Goal: Task Accomplishment & Management: Use online tool/utility

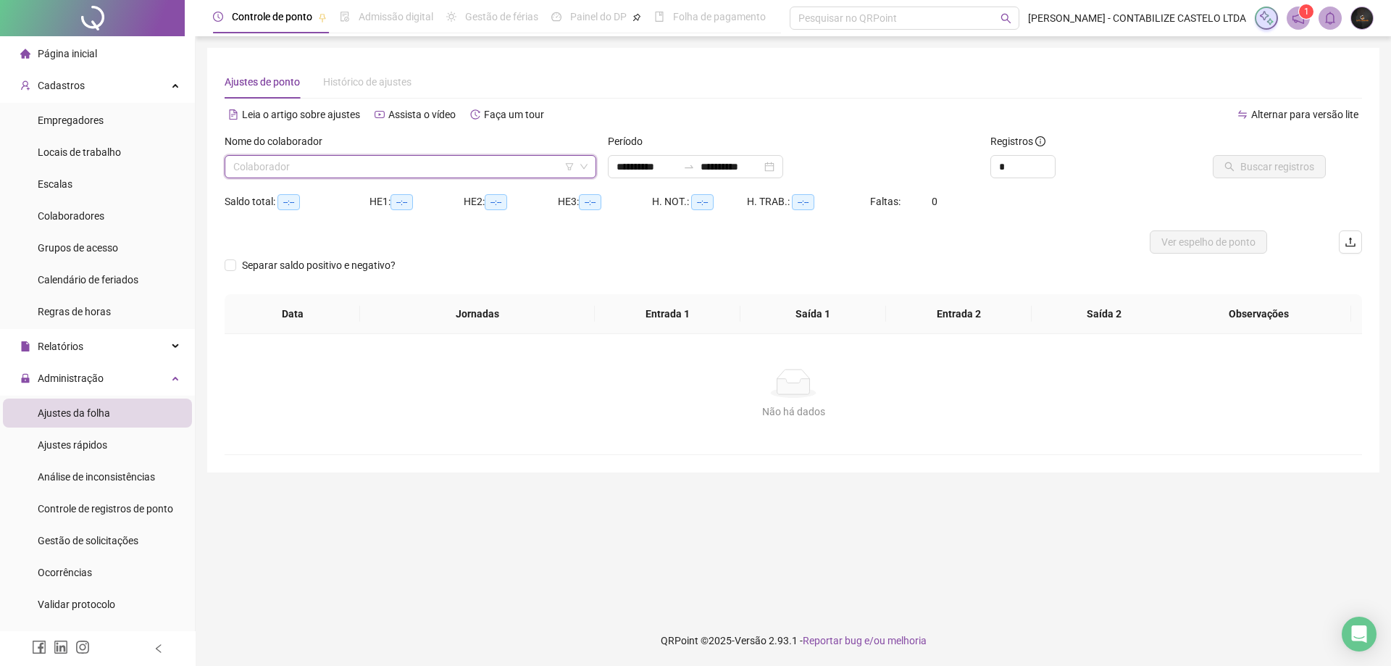
scroll to position [217, 0]
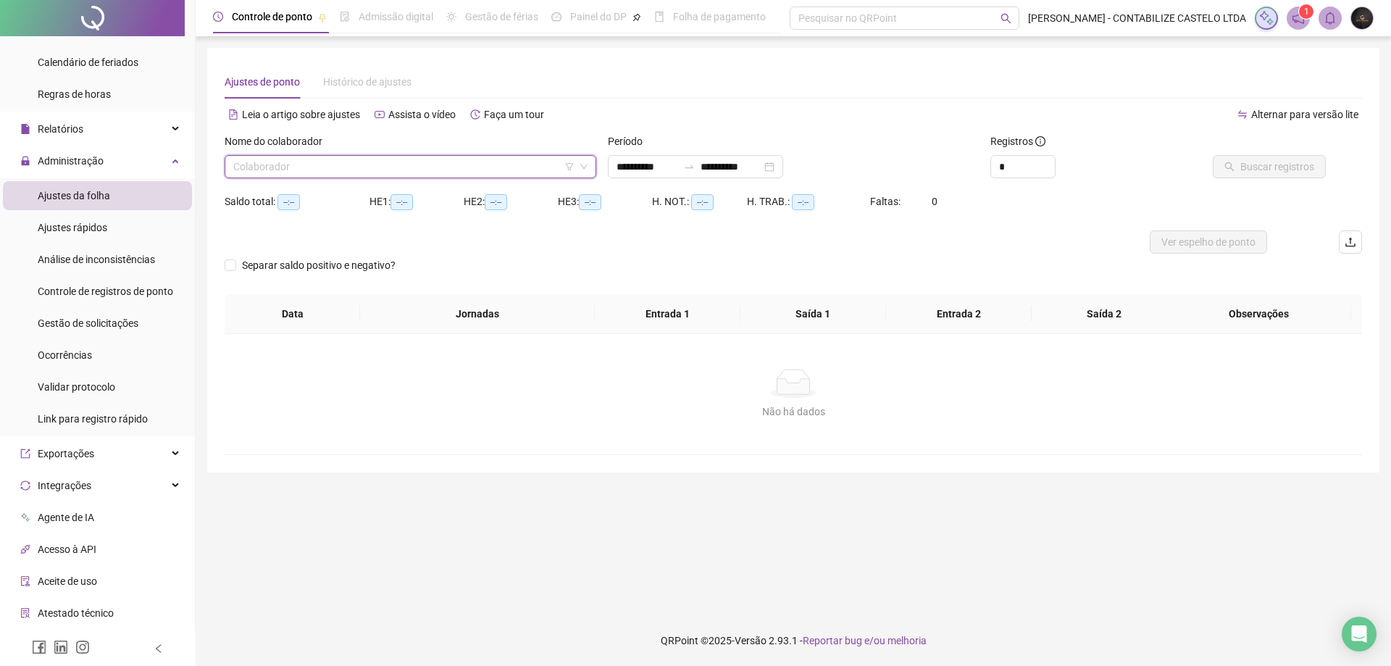
click at [478, 170] on input "search" at bounding box center [403, 167] width 341 height 22
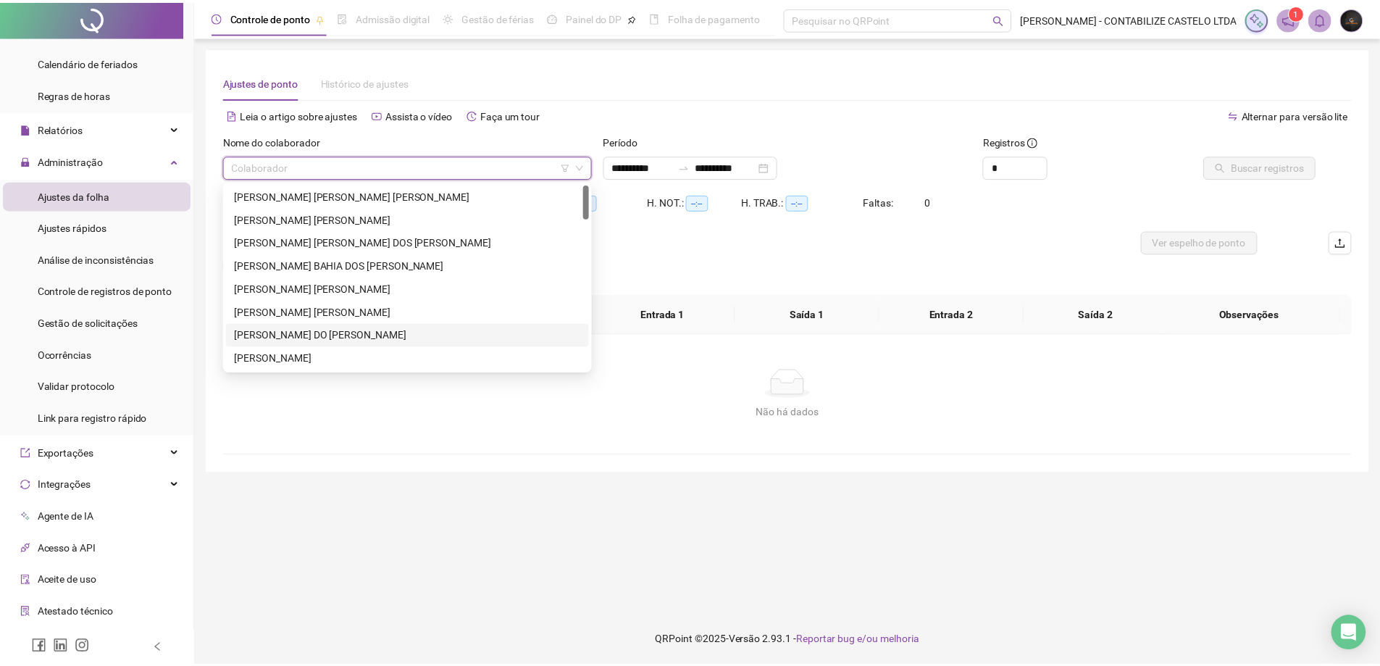
scroll to position [145, 0]
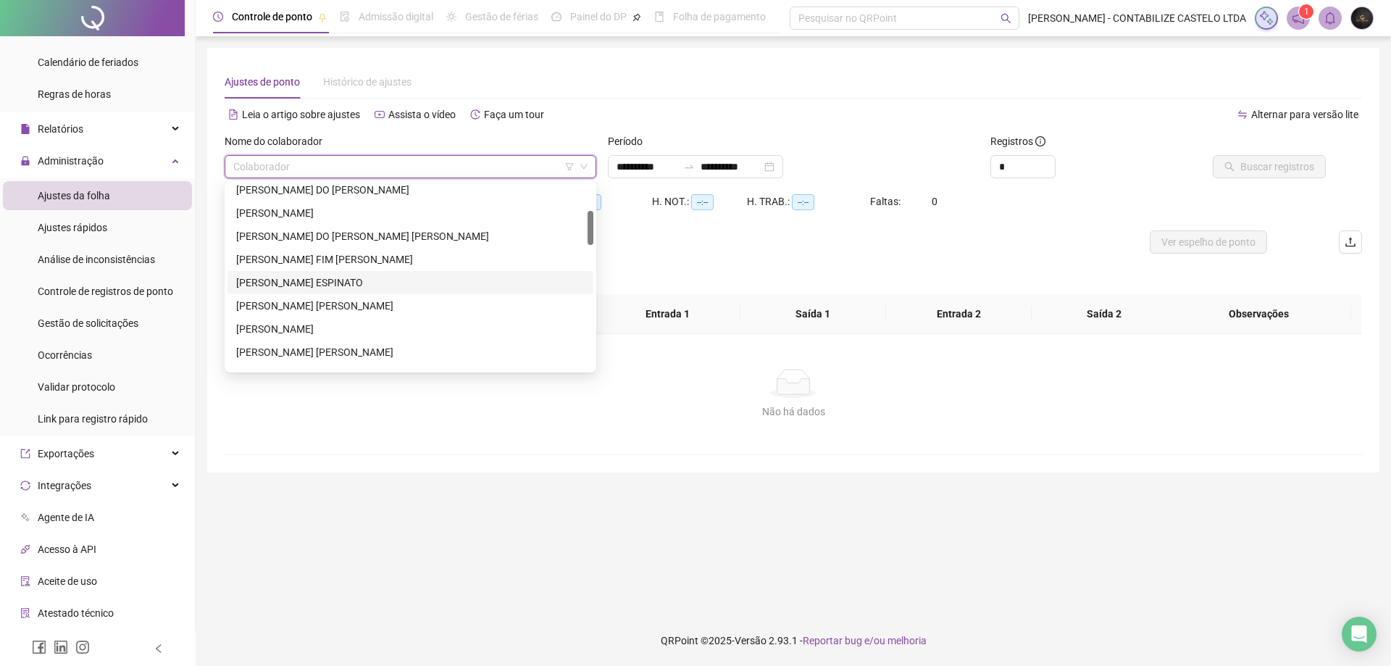
click at [345, 276] on div "[PERSON_NAME] ESPINATO" at bounding box center [410, 283] width 348 height 16
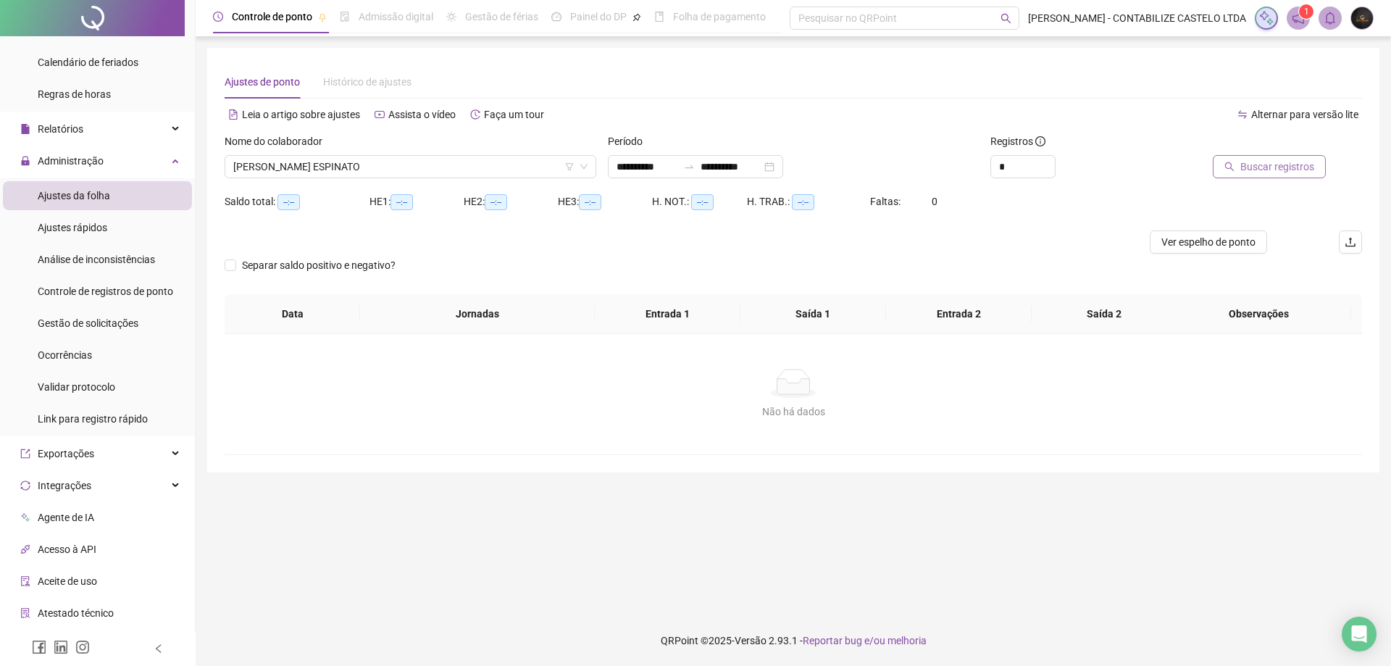
click at [1258, 170] on span "Buscar registros" at bounding box center [1277, 167] width 74 height 16
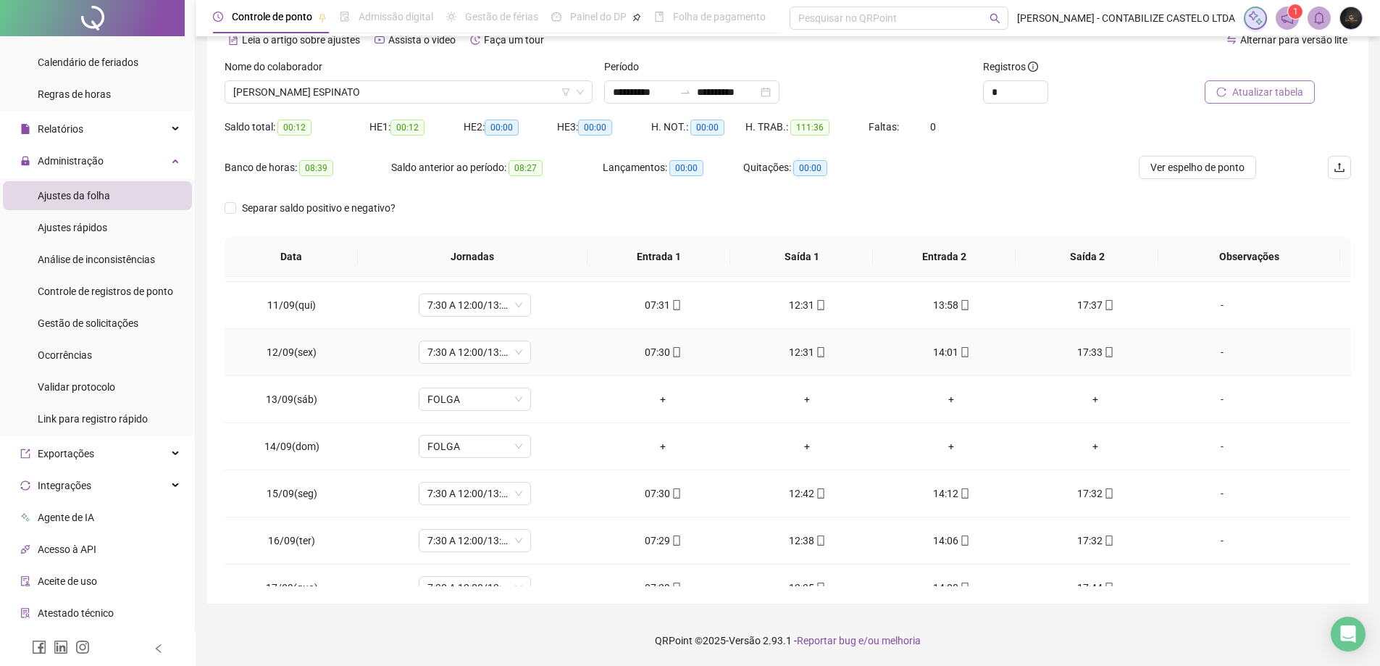
scroll to position [491, 0]
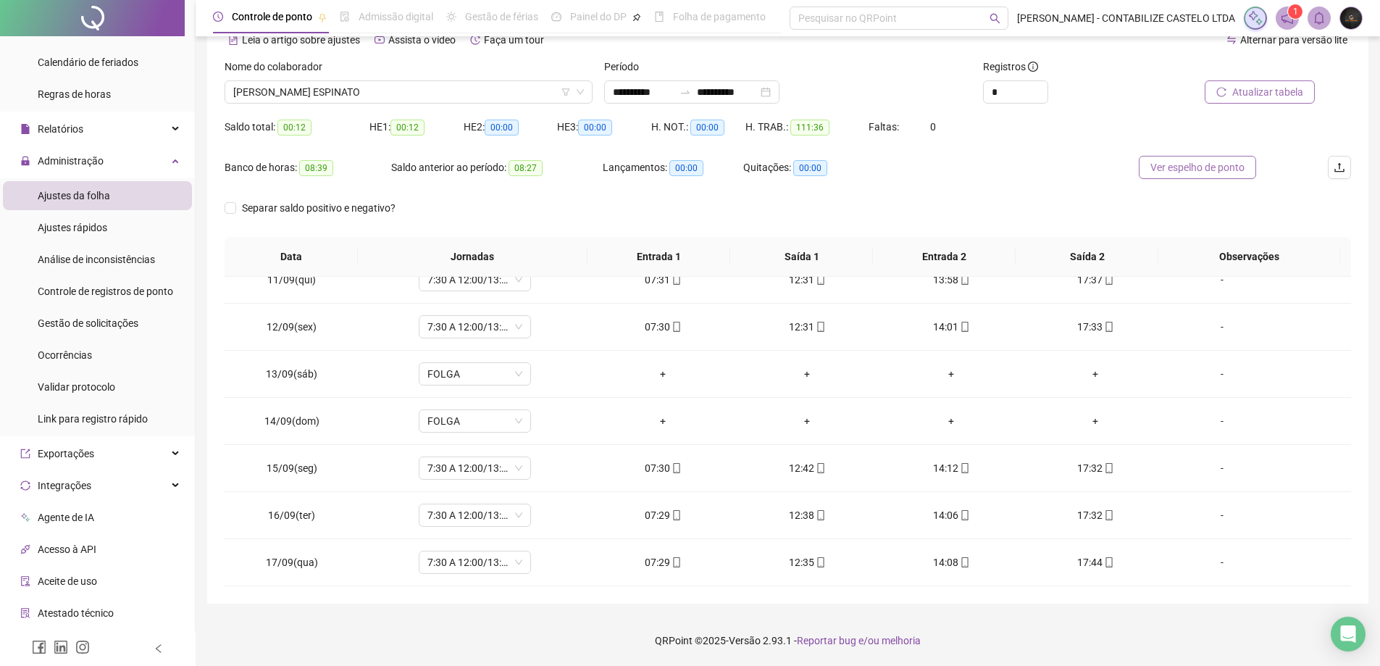
click at [1203, 175] on span "Ver espelho de ponto" at bounding box center [1197, 167] width 94 height 16
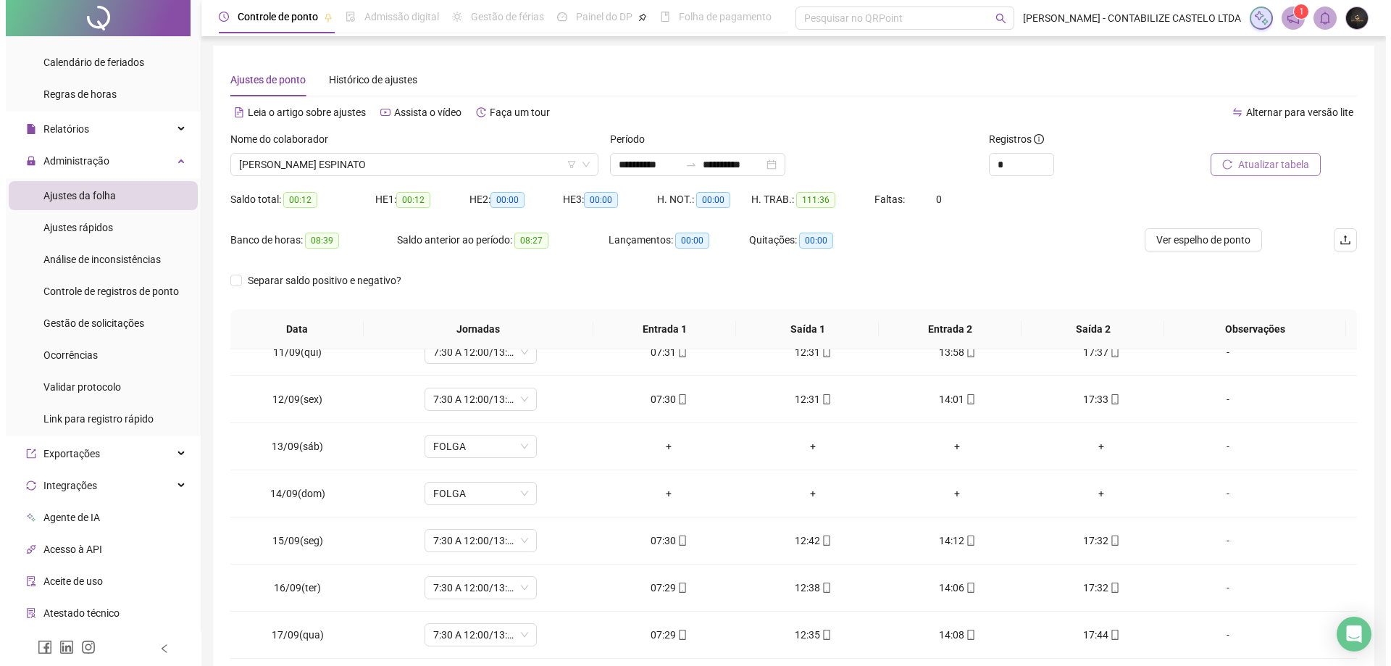
scroll to position [0, 0]
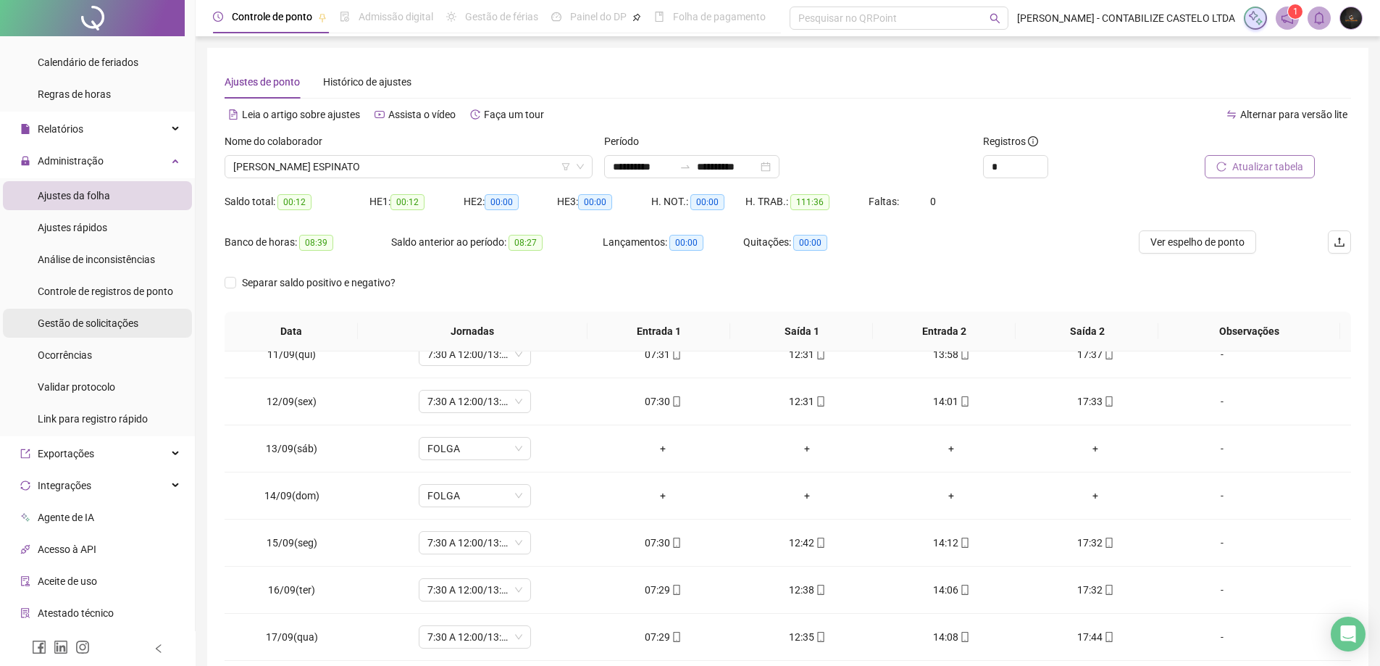
click at [117, 324] on span "Gestão de solicitações" at bounding box center [88, 323] width 101 height 12
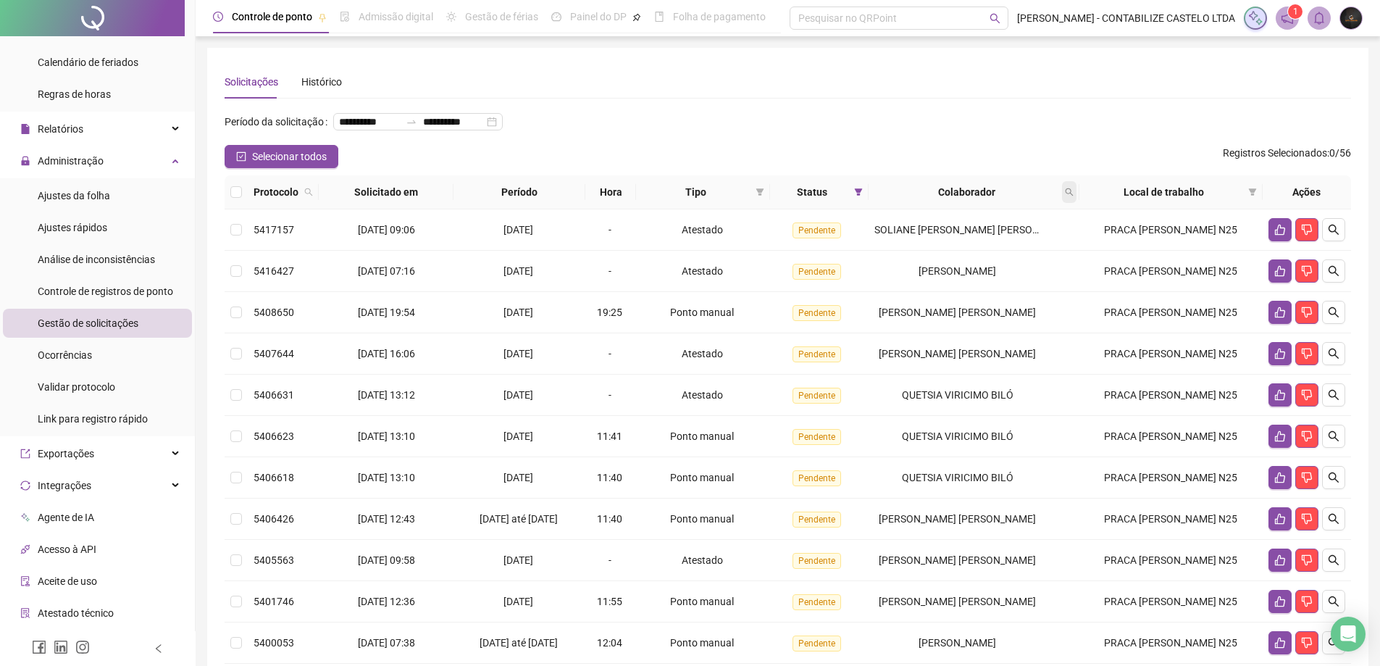
click at [1076, 203] on span at bounding box center [1069, 192] width 14 height 22
type input "********"
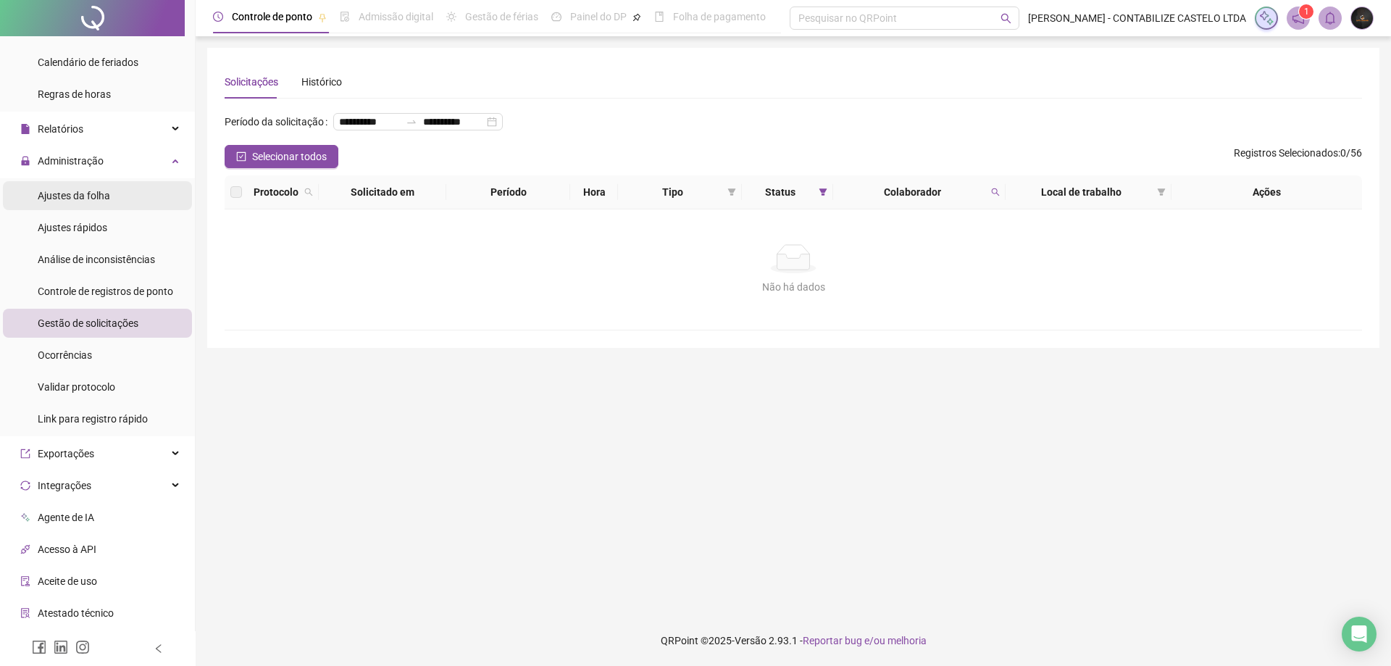
click at [107, 200] on span "Ajustes da folha" at bounding box center [74, 196] width 72 height 12
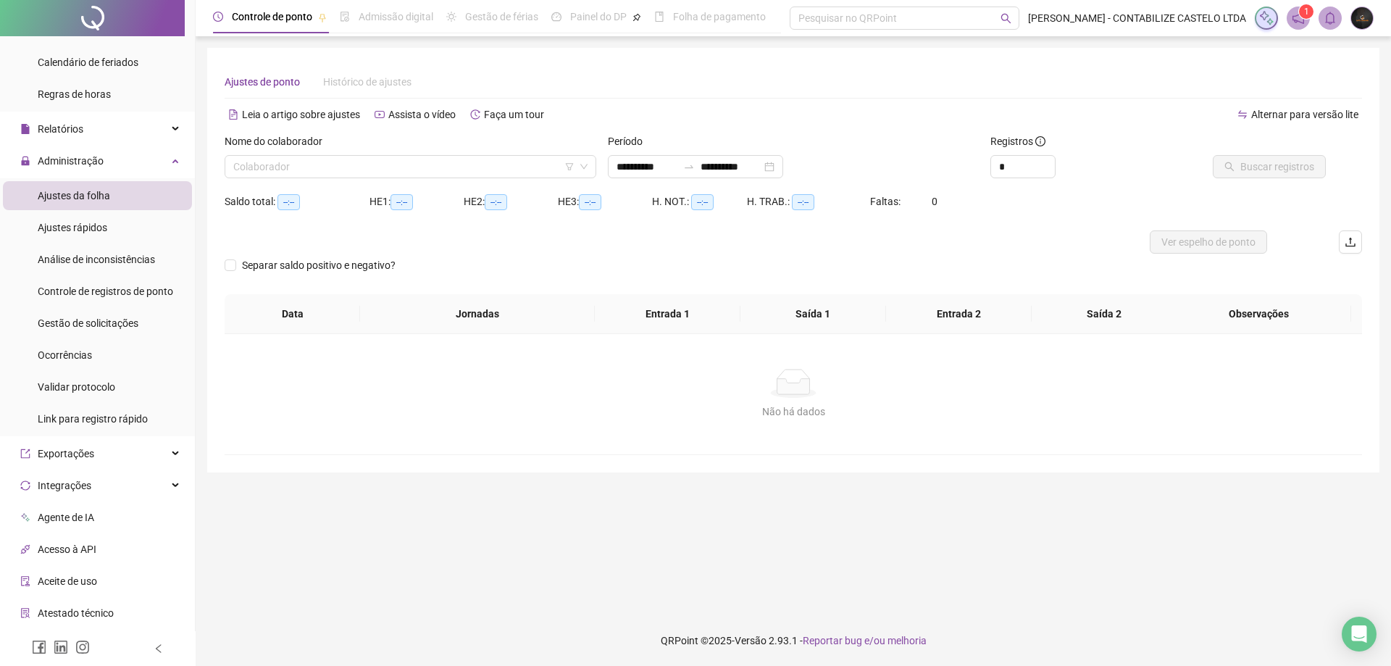
type input "**********"
click at [410, 164] on input "search" at bounding box center [403, 167] width 341 height 22
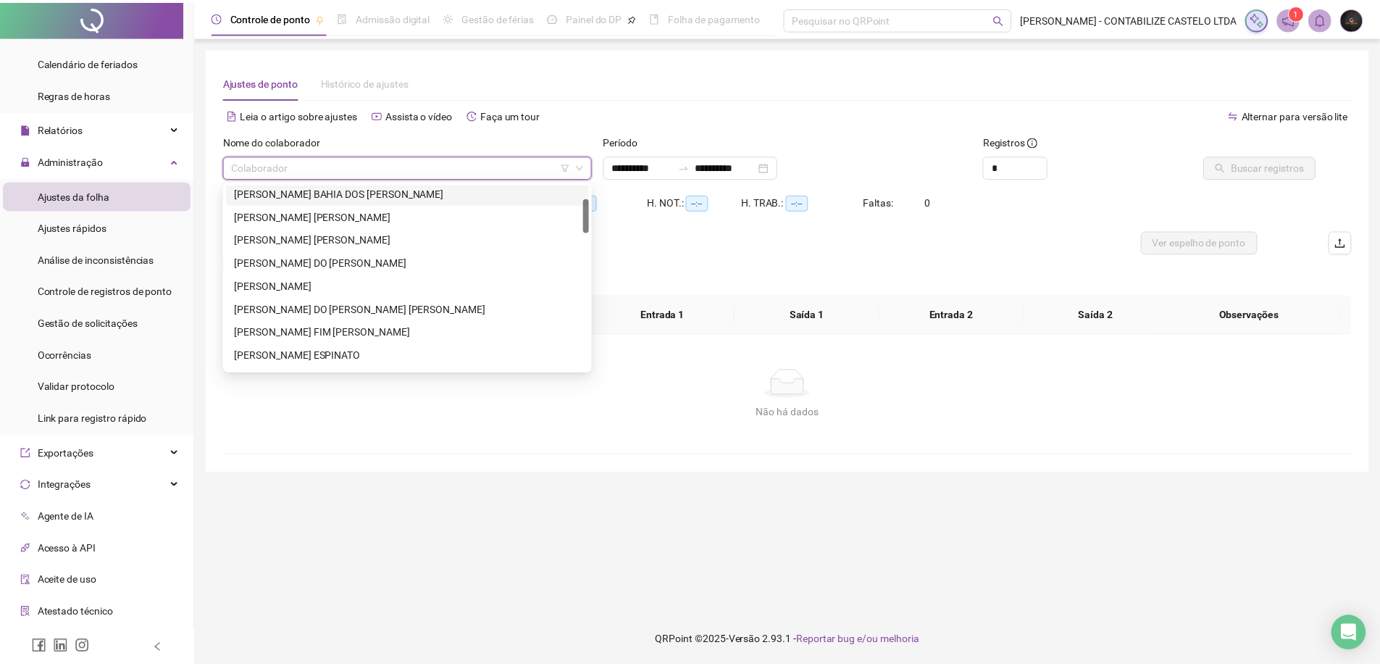
scroll to position [145, 0]
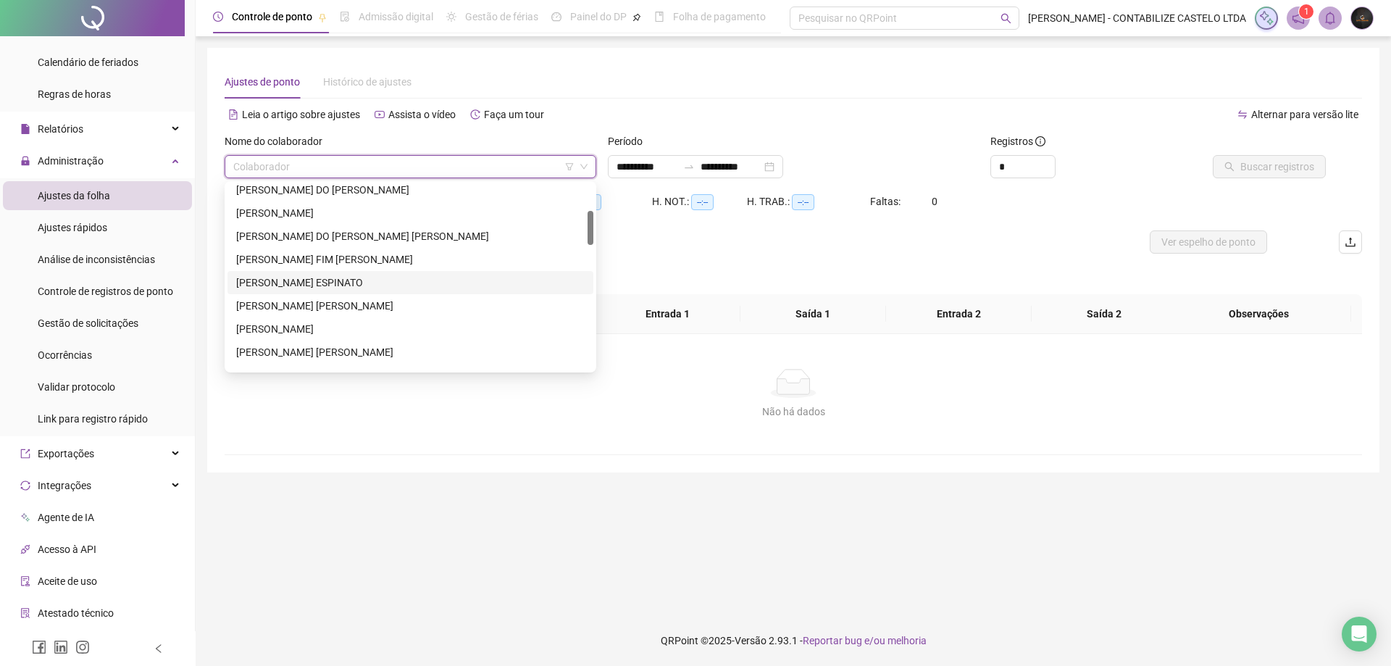
click at [387, 290] on div "[PERSON_NAME] ESPINATO" at bounding box center [410, 282] width 366 height 23
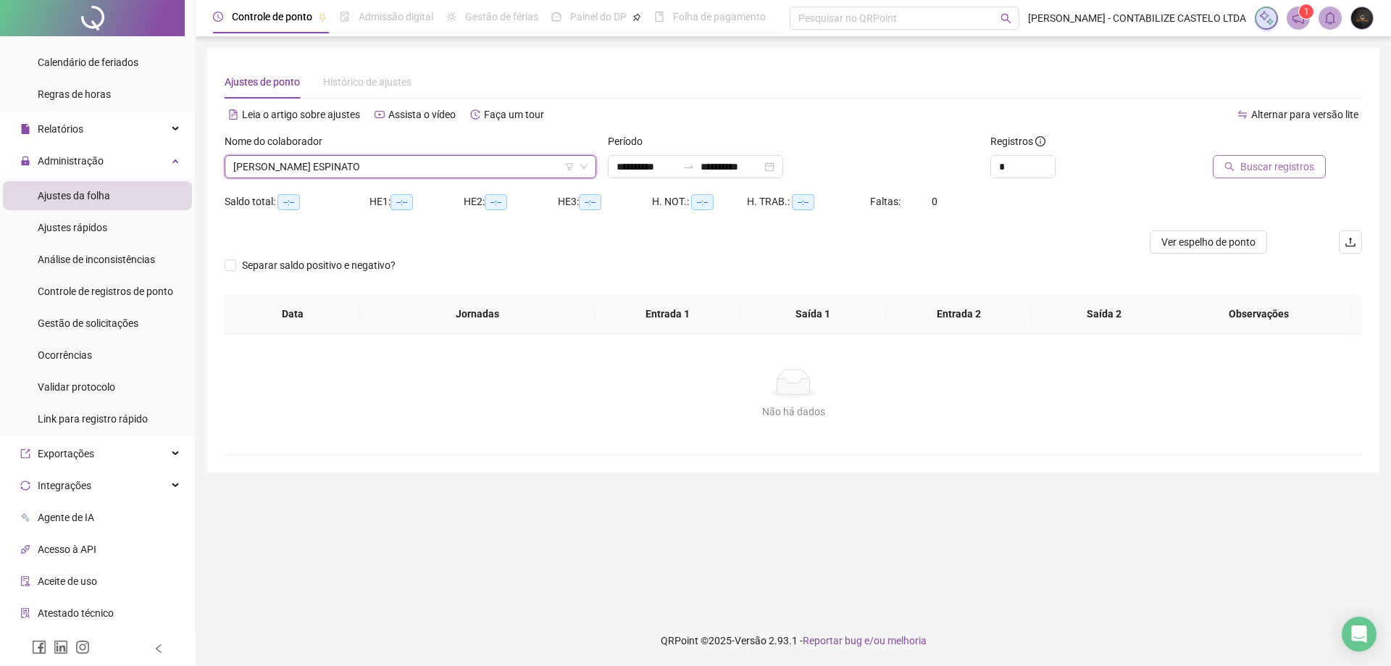
click at [1239, 156] on button "Buscar registros" at bounding box center [1268, 166] width 113 height 23
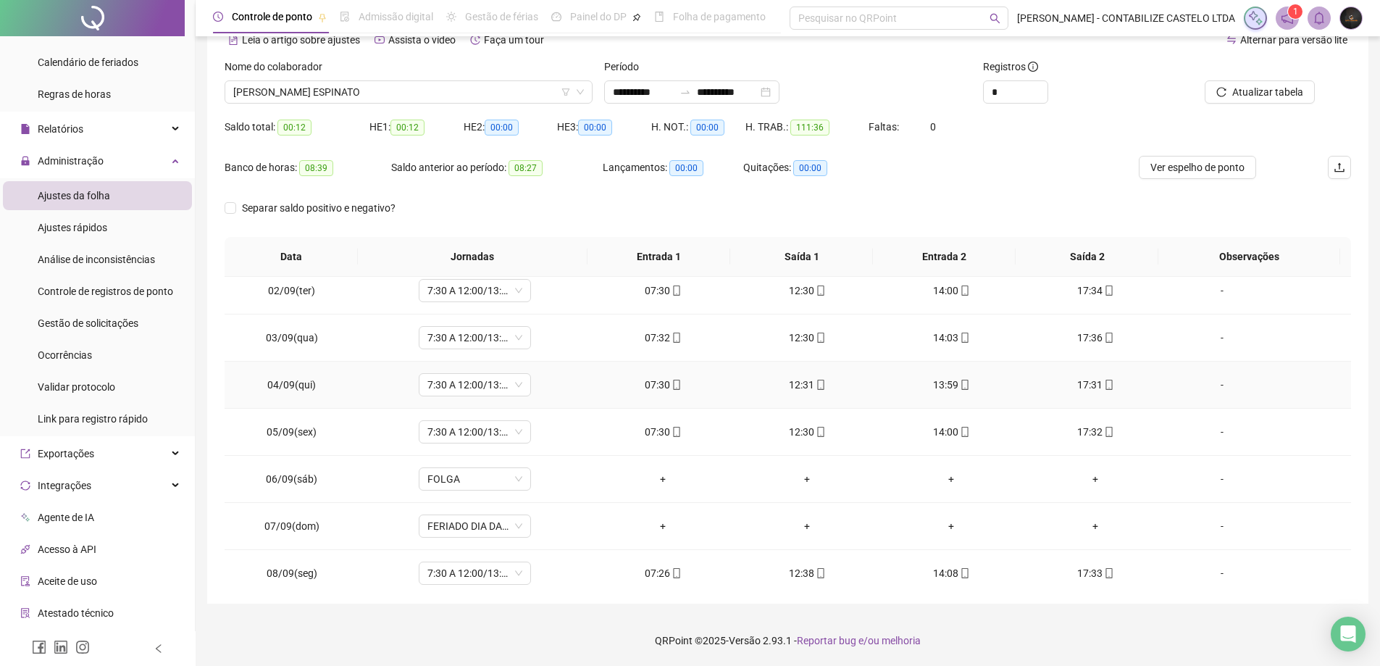
scroll to position [0, 0]
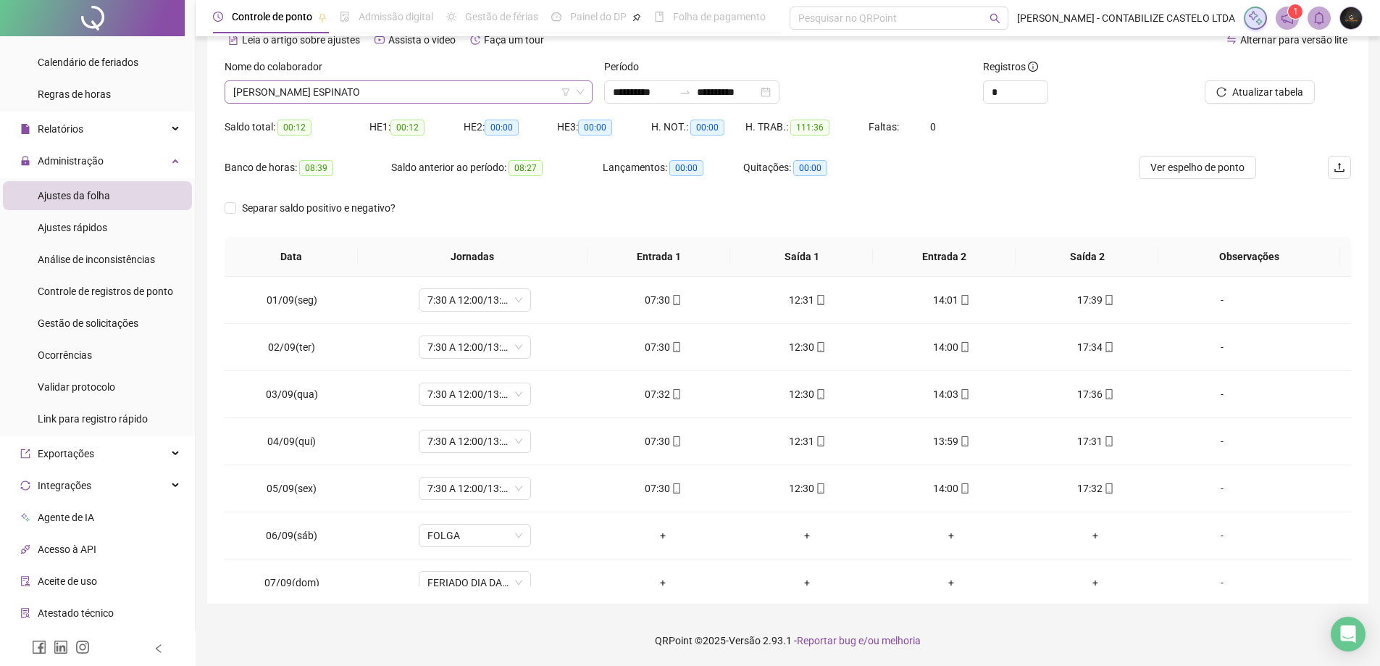
click at [491, 93] on span "[PERSON_NAME] ESPINATO" at bounding box center [408, 92] width 351 height 22
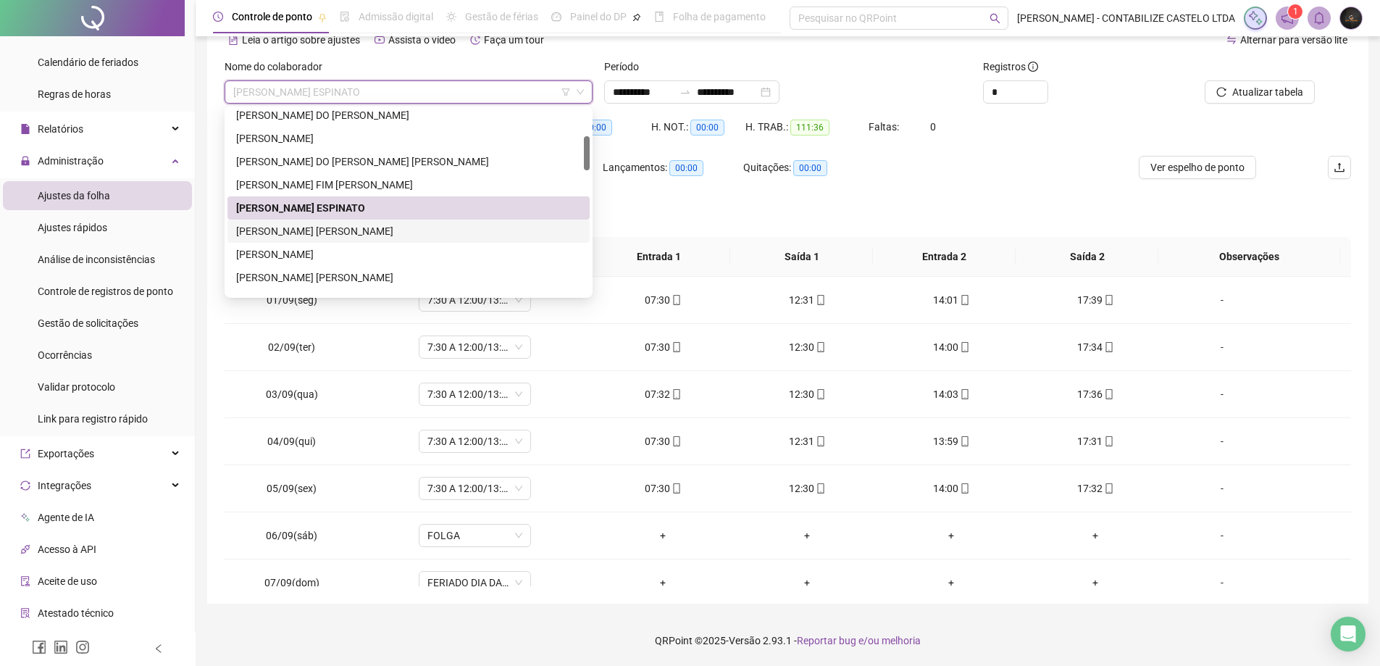
click at [381, 230] on div "[PERSON_NAME] [PERSON_NAME]" at bounding box center [408, 231] width 345 height 16
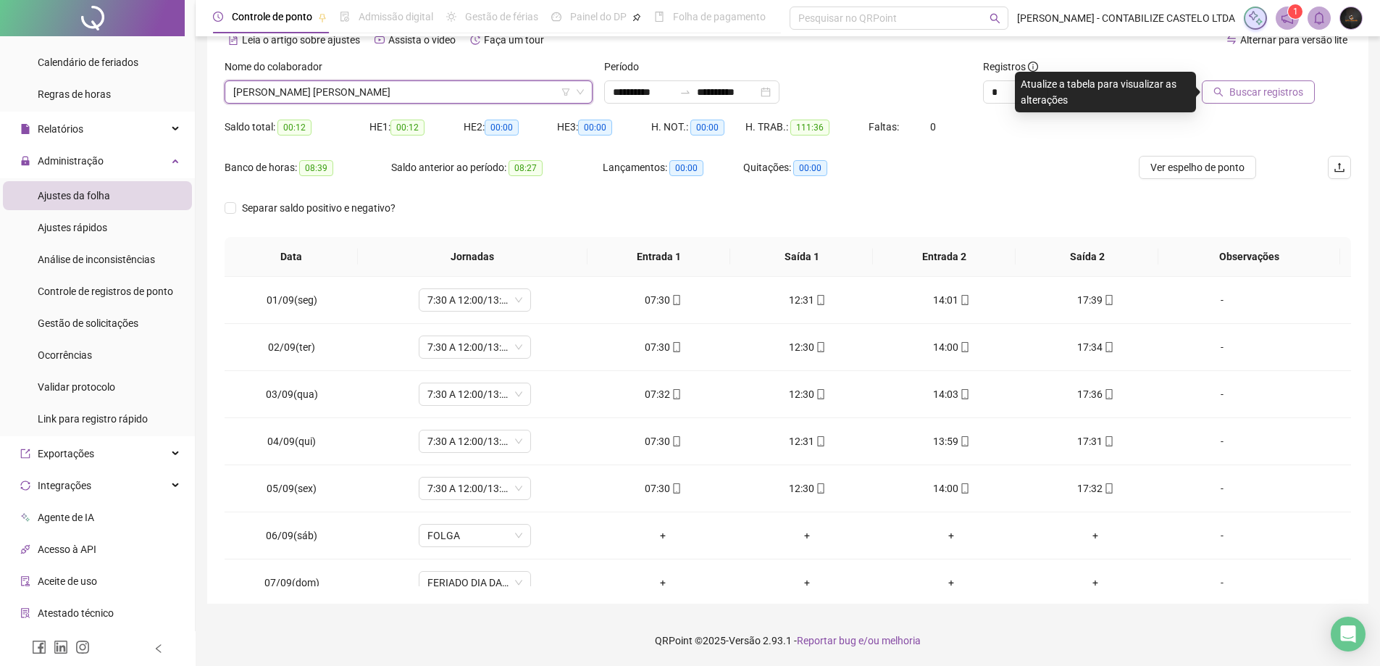
click at [1231, 97] on button "Buscar registros" at bounding box center [1258, 91] width 113 height 23
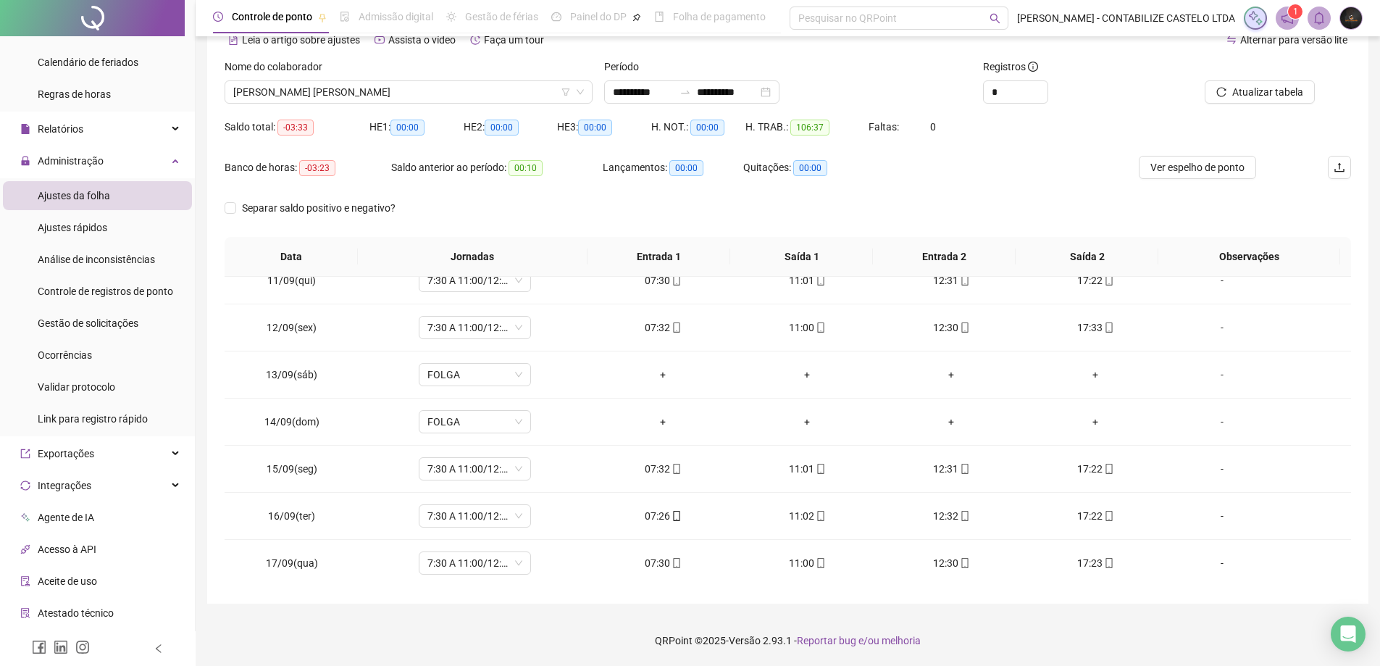
scroll to position [491, 0]
click at [1189, 167] on span "Ver espelho de ponto" at bounding box center [1197, 167] width 94 height 16
click at [1037, 85] on icon "up" at bounding box center [1039, 87] width 5 height 5
type input "*"
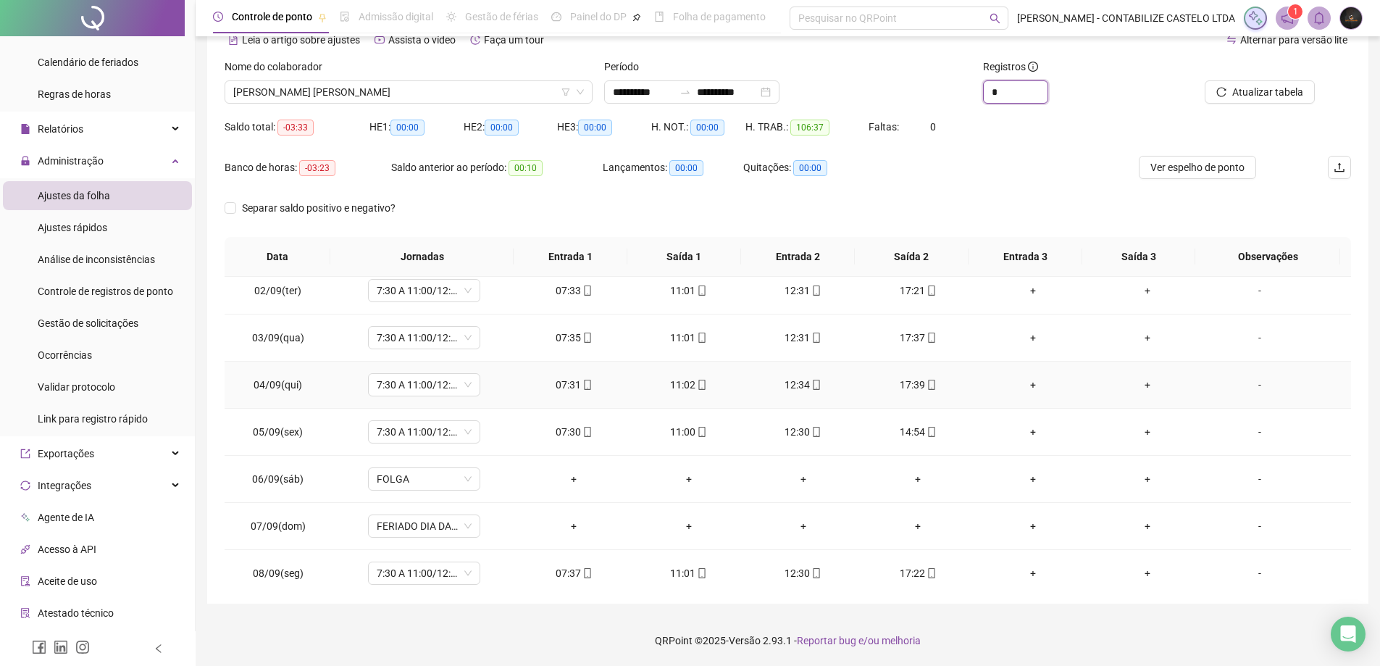
scroll to position [0, 0]
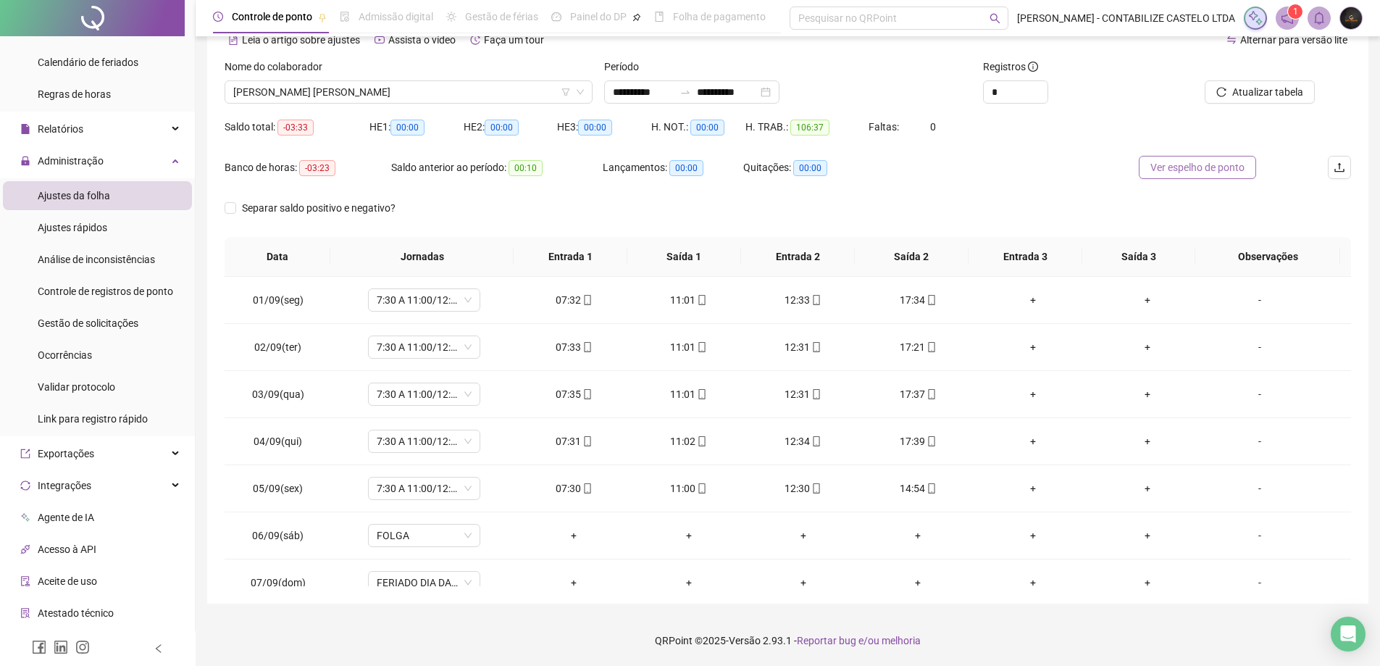
click at [1166, 172] on span "Ver espelho de ponto" at bounding box center [1197, 167] width 94 height 16
